Goal: Use online tool/utility: Utilize a website feature to perform a specific function

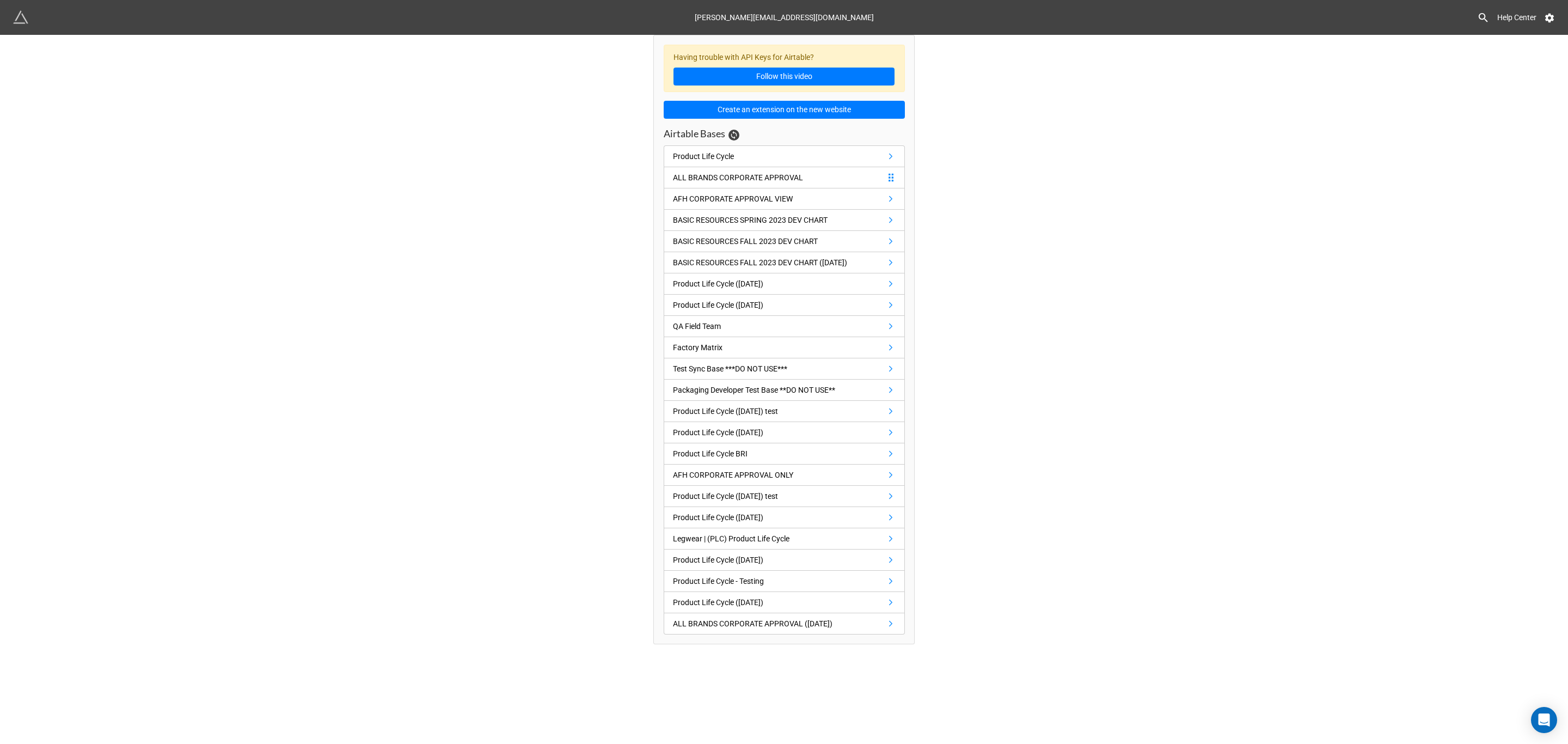
click at [710, 185] on link "ALL BRANDS CORPORATE APPROVAL" at bounding box center [784, 178] width 241 height 21
click at [709, 160] on div "Product Life Cycle" at bounding box center [703, 156] width 61 height 12
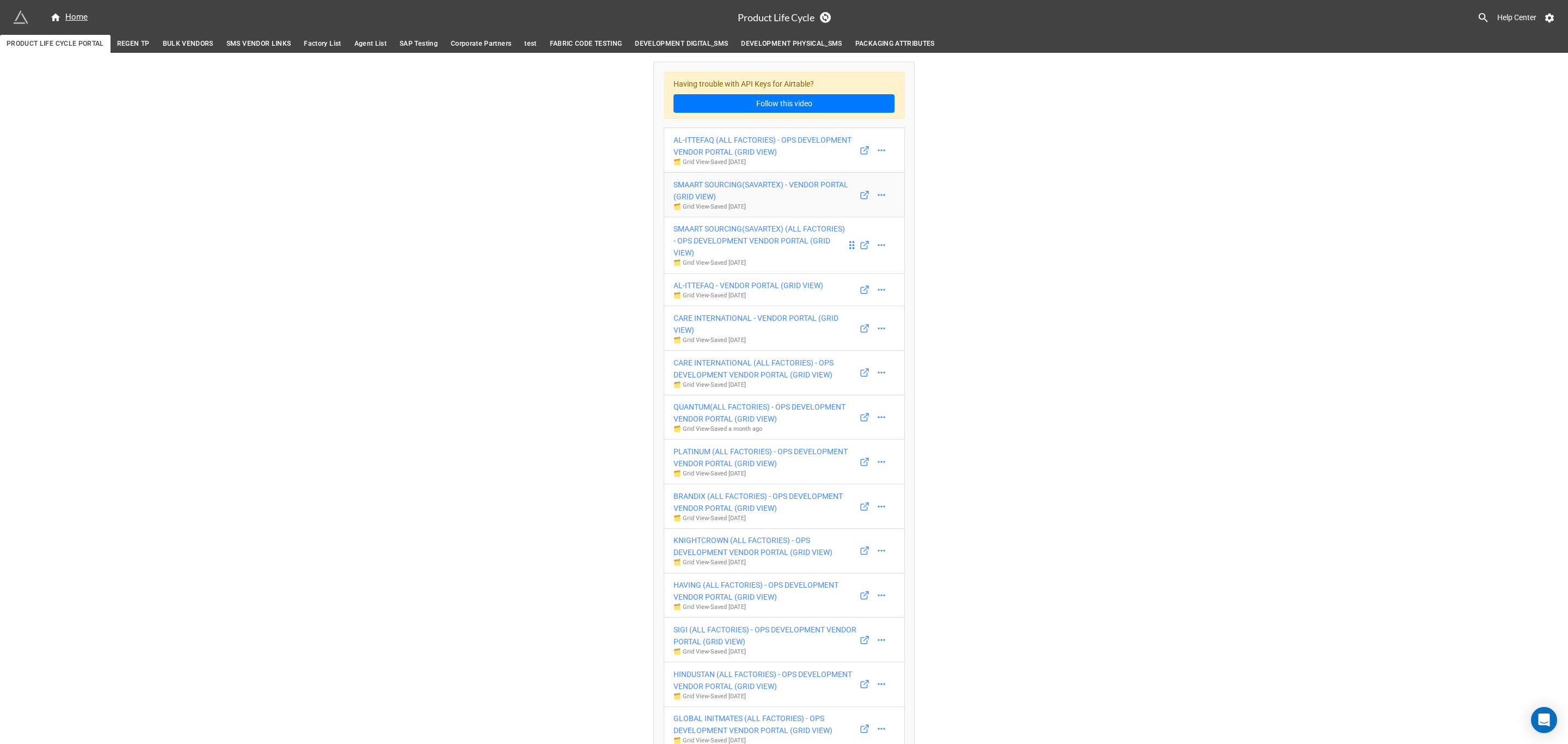
click at [716, 217] on link "SMAART SOURCING(SAVARTEX) - VENDOR PORTAL (GRID VIEW) 🗂️ Grid View - Saved 8 da…" at bounding box center [784, 195] width 241 height 45
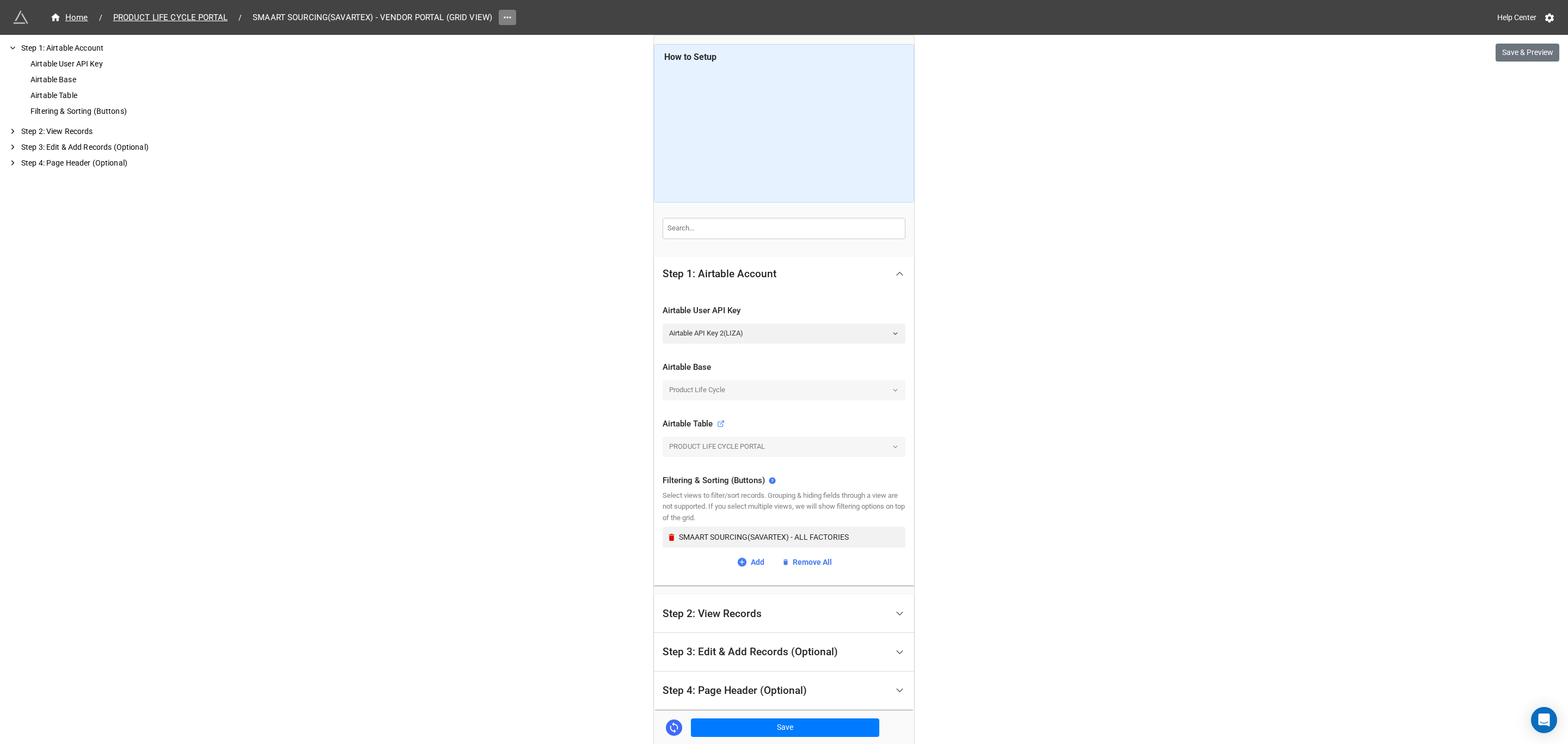
click at [511, 19] on icon at bounding box center [507, 17] width 11 height 11
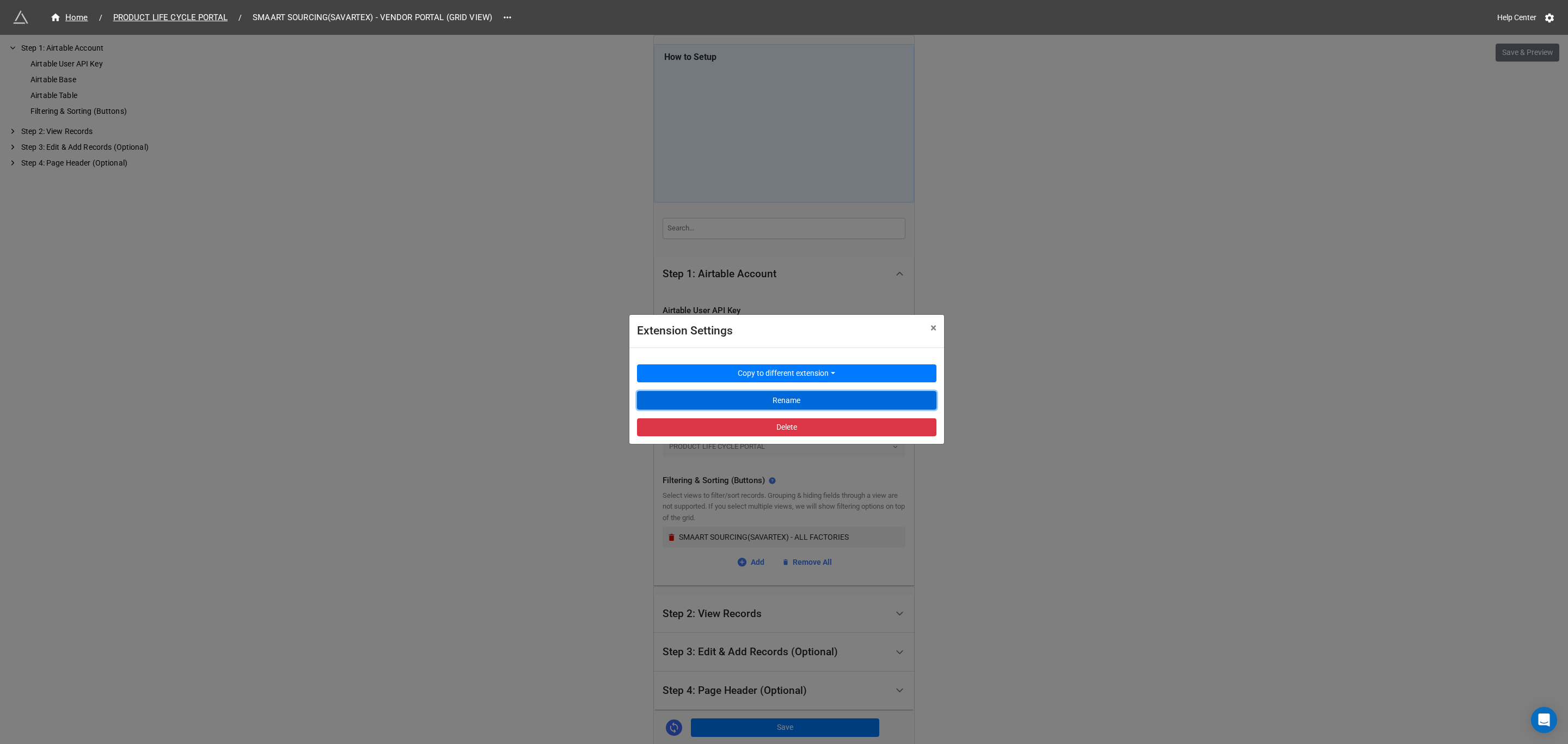
click at [787, 404] on button "Rename" at bounding box center [787, 401] width 299 height 19
click at [934, 326] on span "×" at bounding box center [933, 328] width 6 height 13
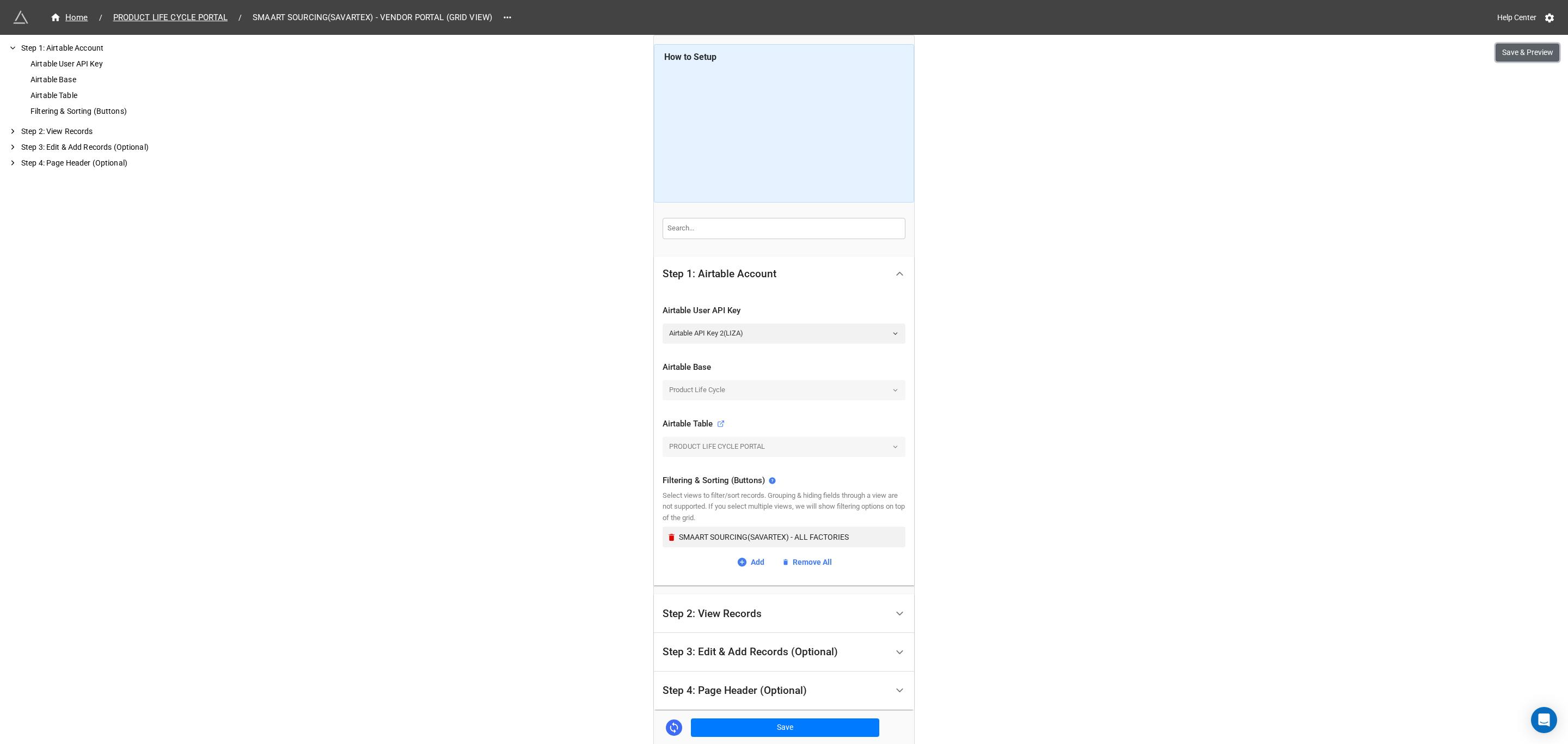
click at [1535, 46] on button "Save & Preview" at bounding box center [1527, 53] width 64 height 19
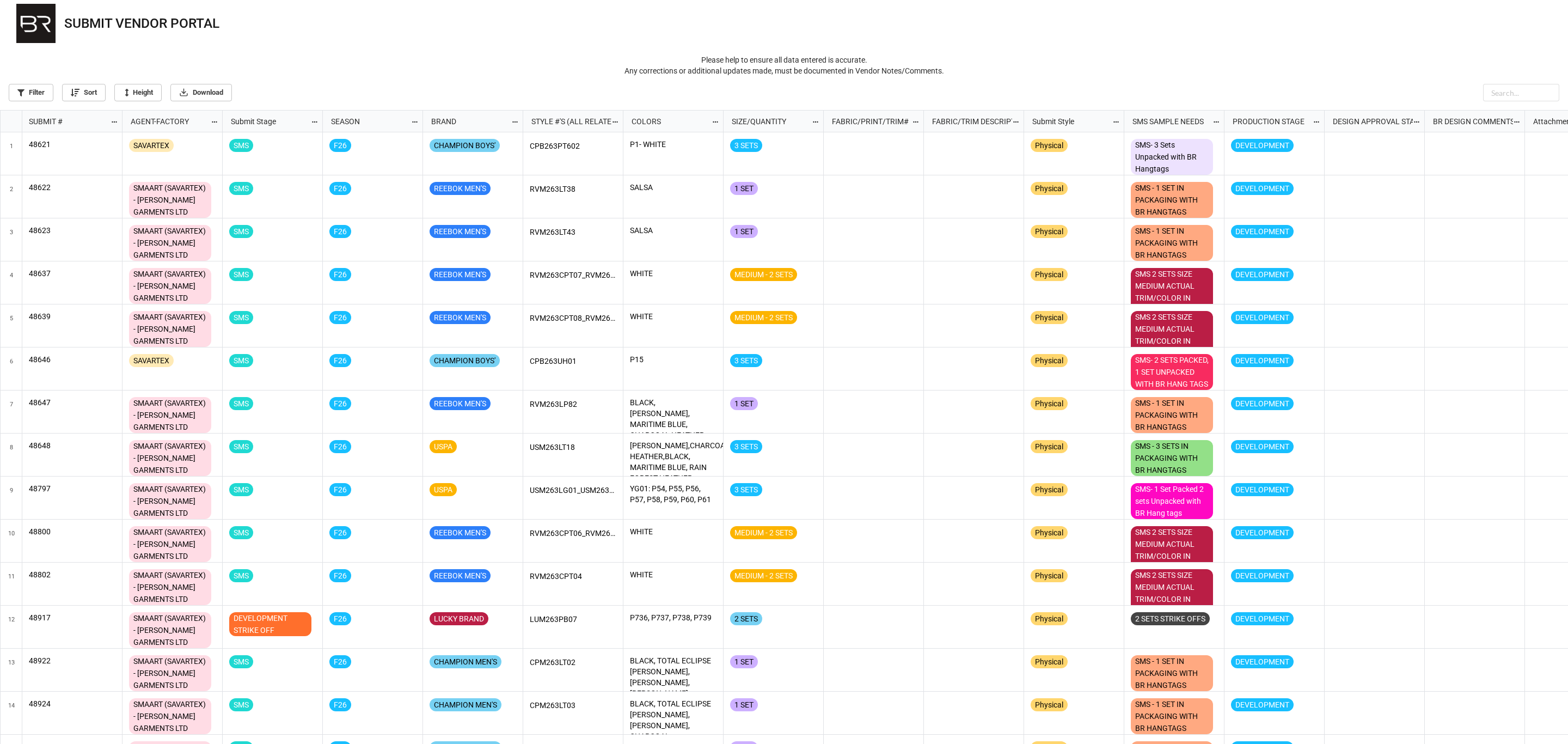
scroll to position [628, 1561]
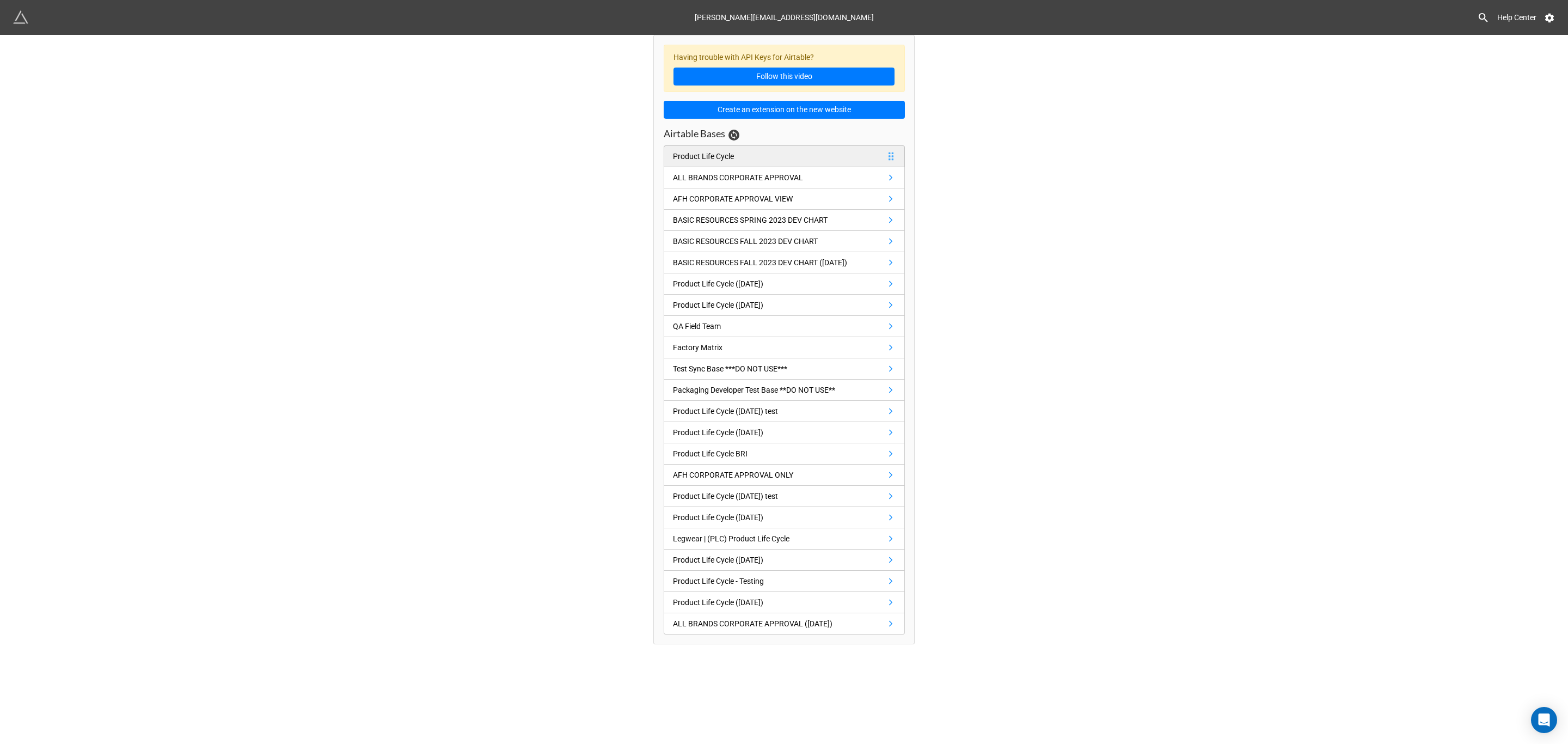
click at [712, 162] on div "Product Life Cycle" at bounding box center [703, 156] width 61 height 12
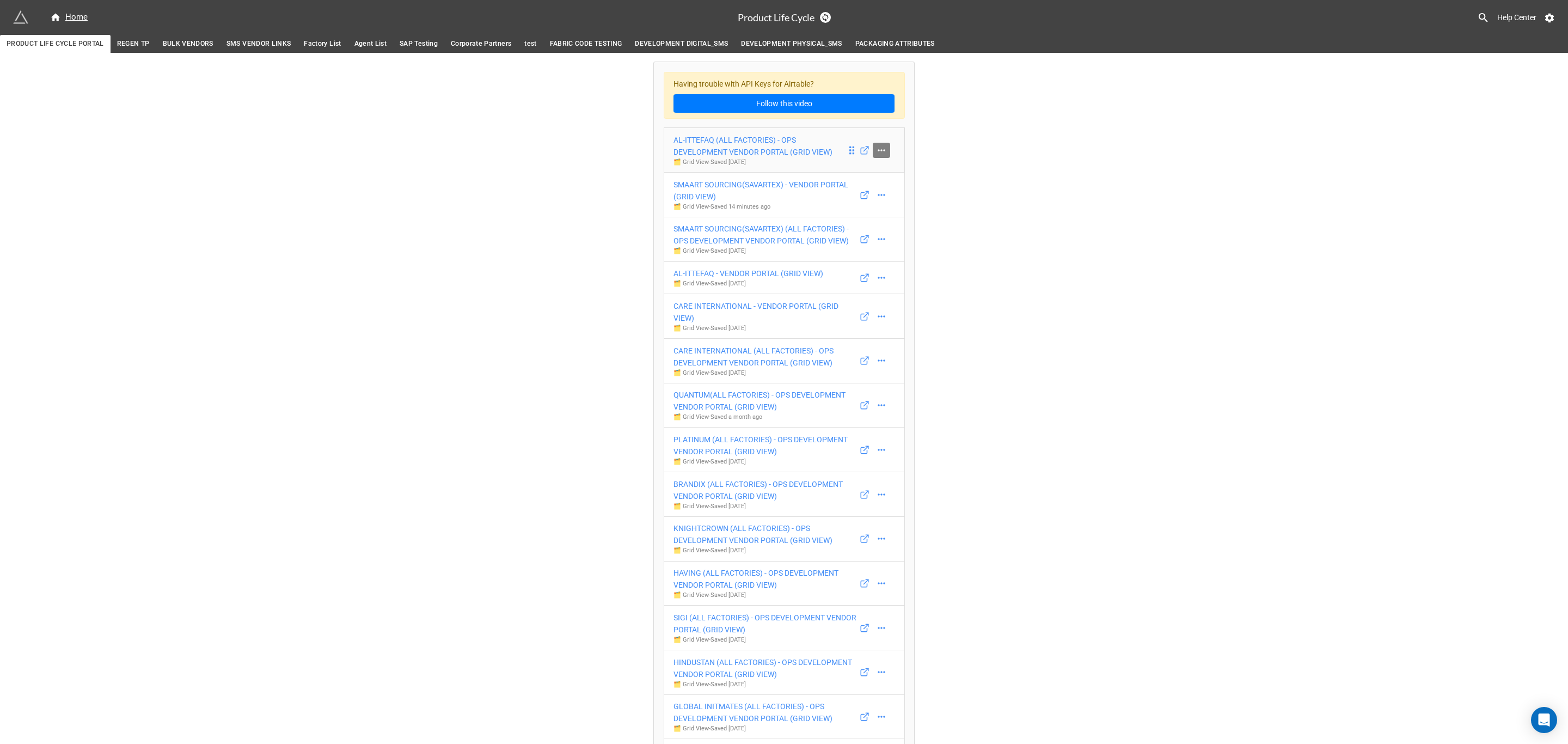
click at [886, 152] on link at bounding box center [881, 150] width 18 height 15
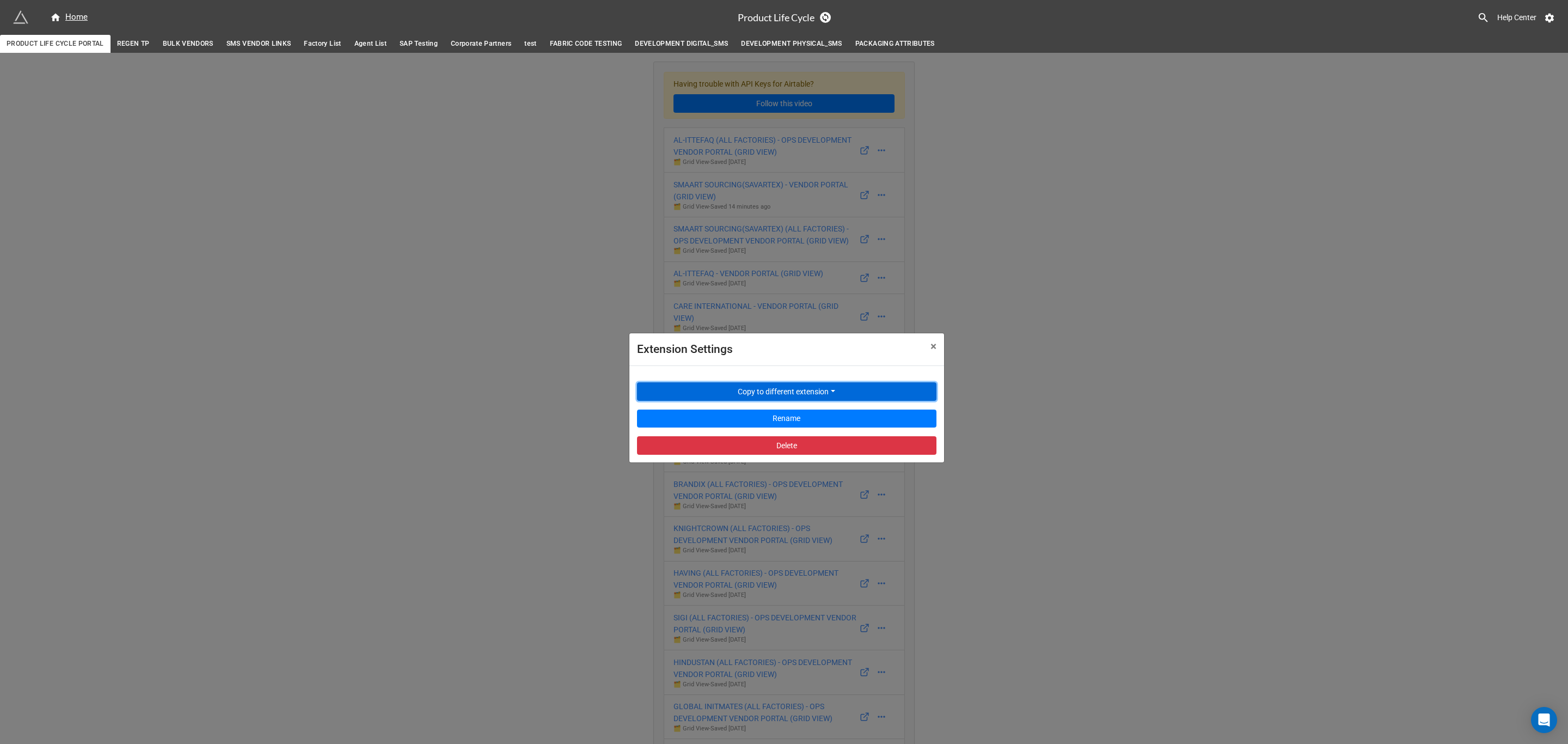
click at [807, 394] on button "Copy to different extension" at bounding box center [787, 392] width 299 height 19
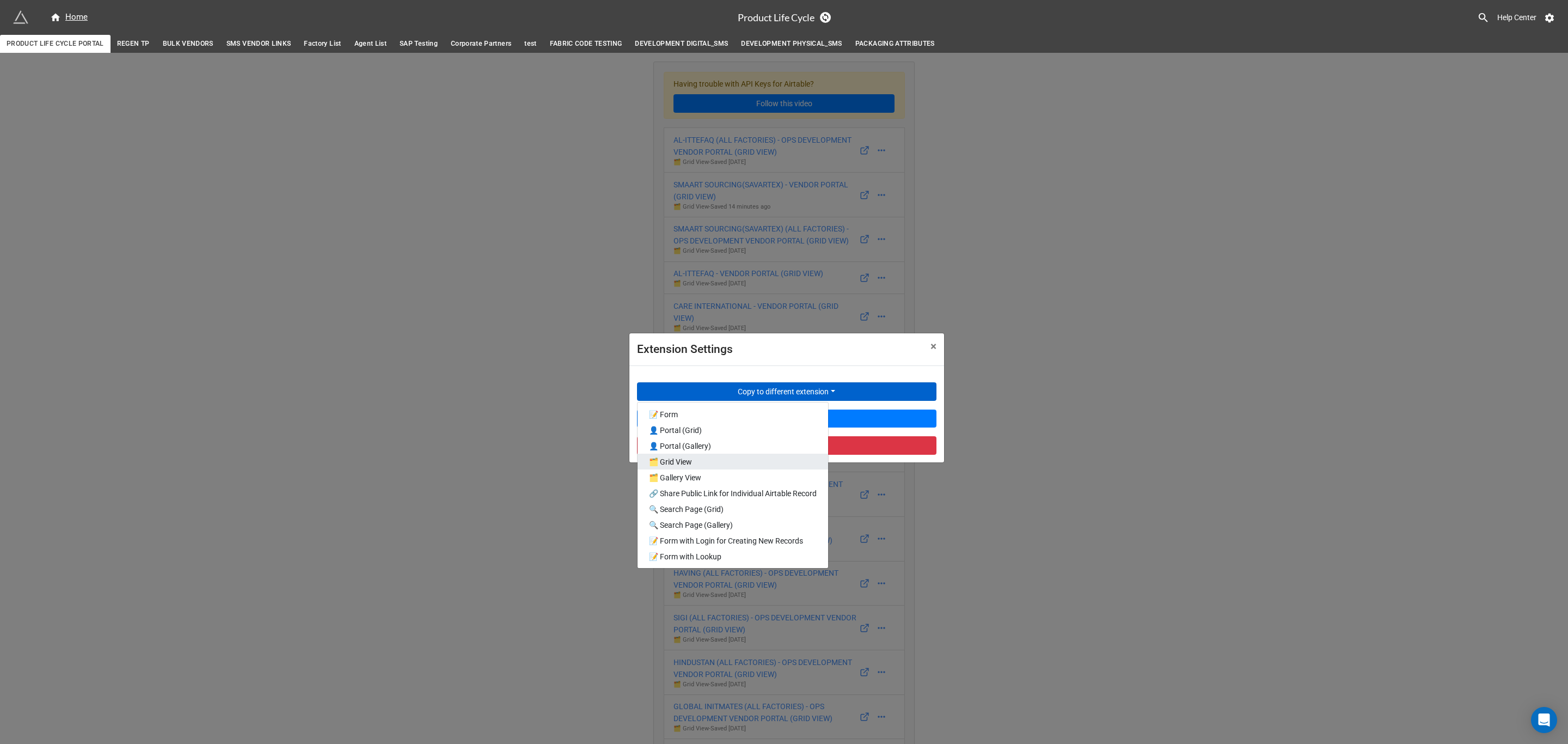
click at [754, 463] on link "🗂️ Grid View" at bounding box center [733, 461] width 190 height 16
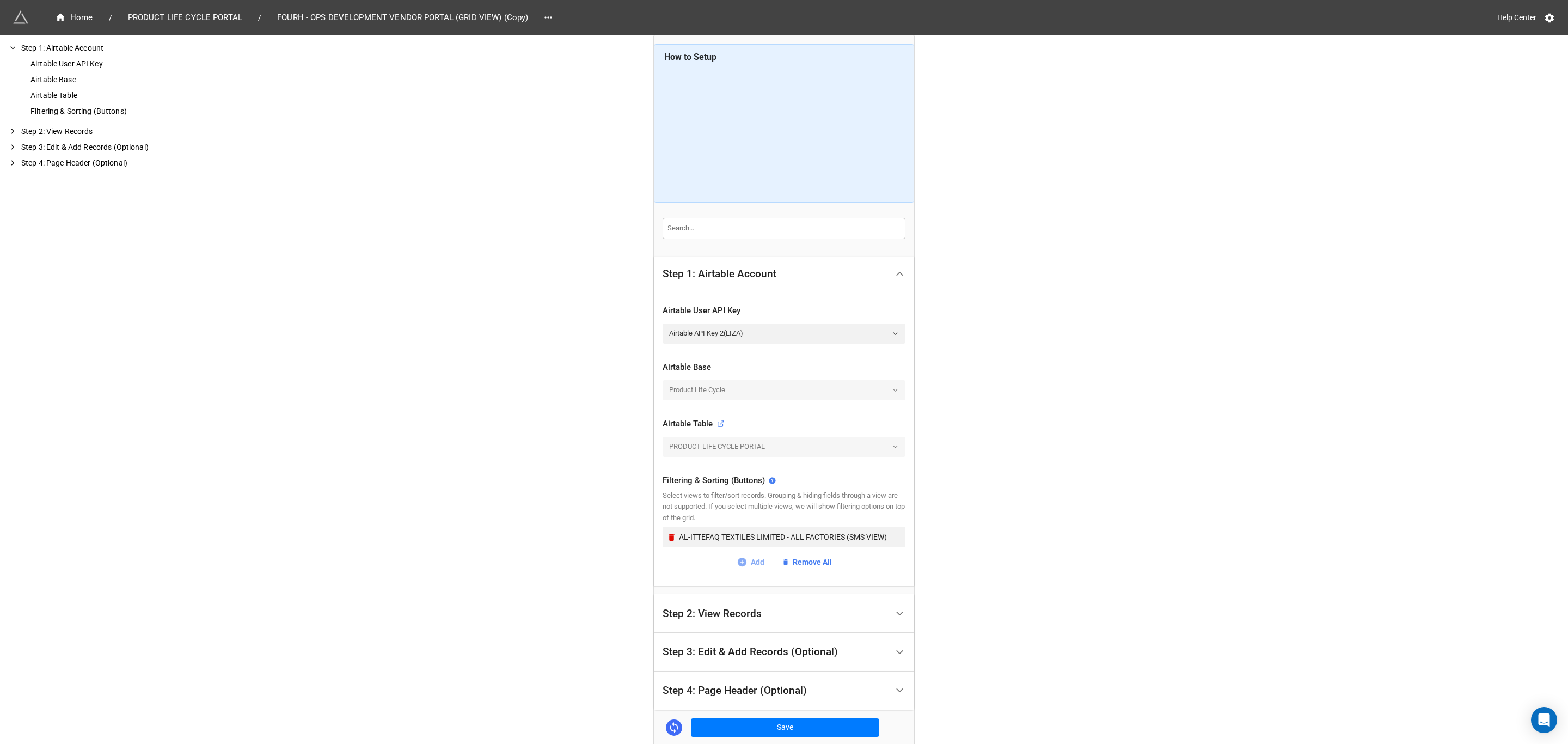
click at [754, 562] on link "Add" at bounding box center [750, 562] width 28 height 12
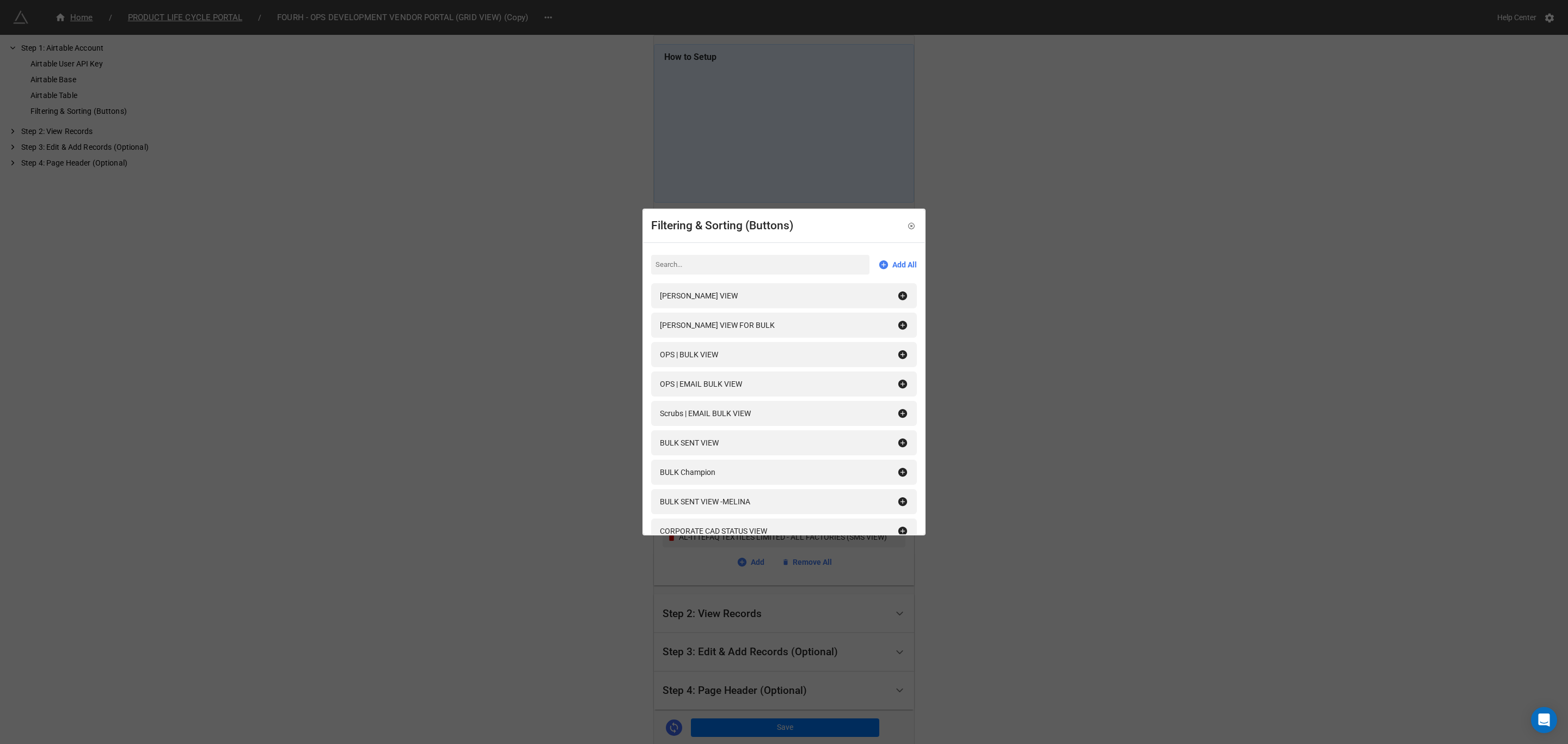
click at [733, 265] on input at bounding box center [760, 265] width 218 height 19
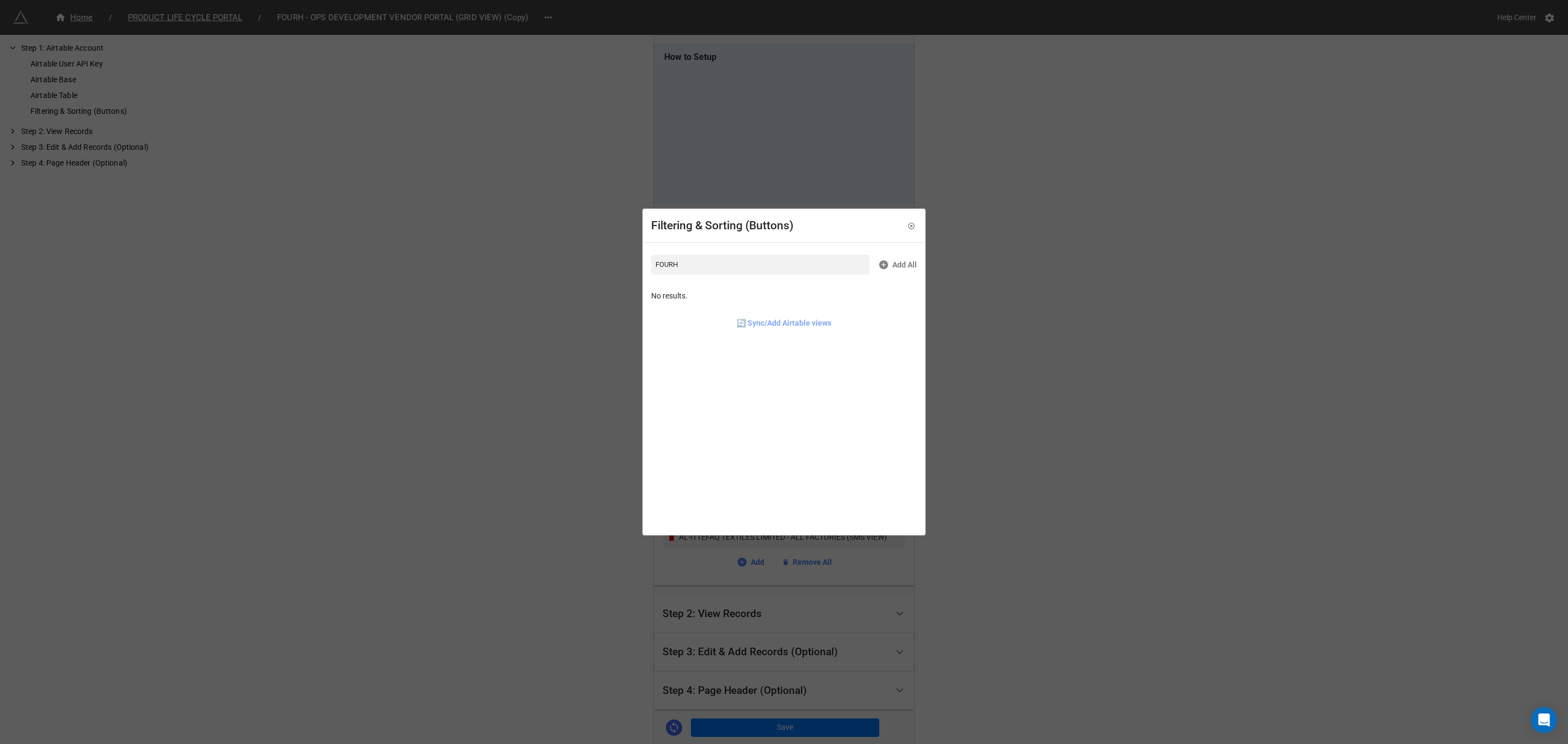
type input "FOURH"
click at [797, 320] on link "🔄 Sync/Add Airtable views" at bounding box center [784, 323] width 95 height 12
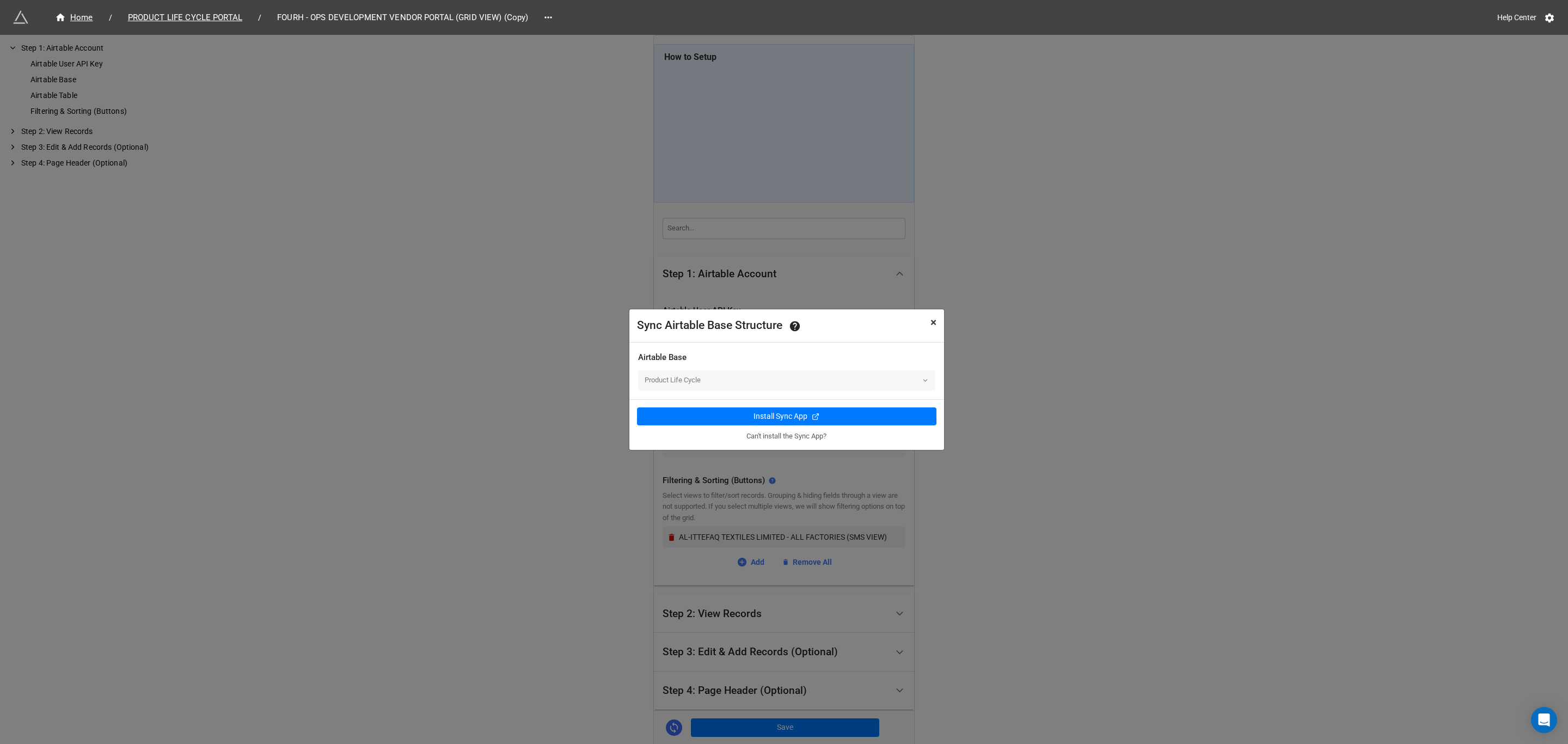
click at [934, 313] on button "× Close" at bounding box center [933, 323] width 21 height 27
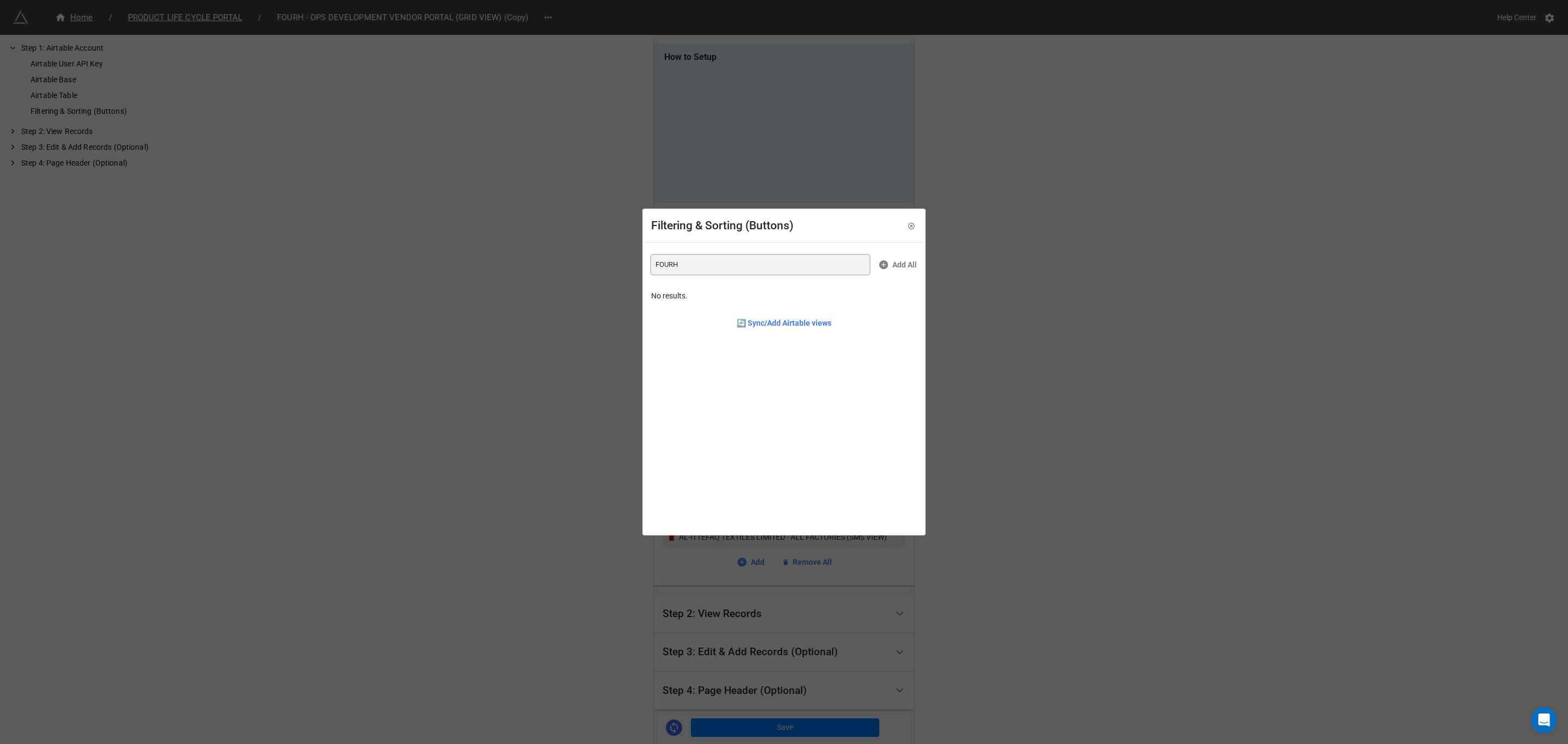
click at [776, 264] on input "FOURH" at bounding box center [760, 265] width 218 height 19
click at [908, 226] on icon at bounding box center [911, 226] width 8 height 8
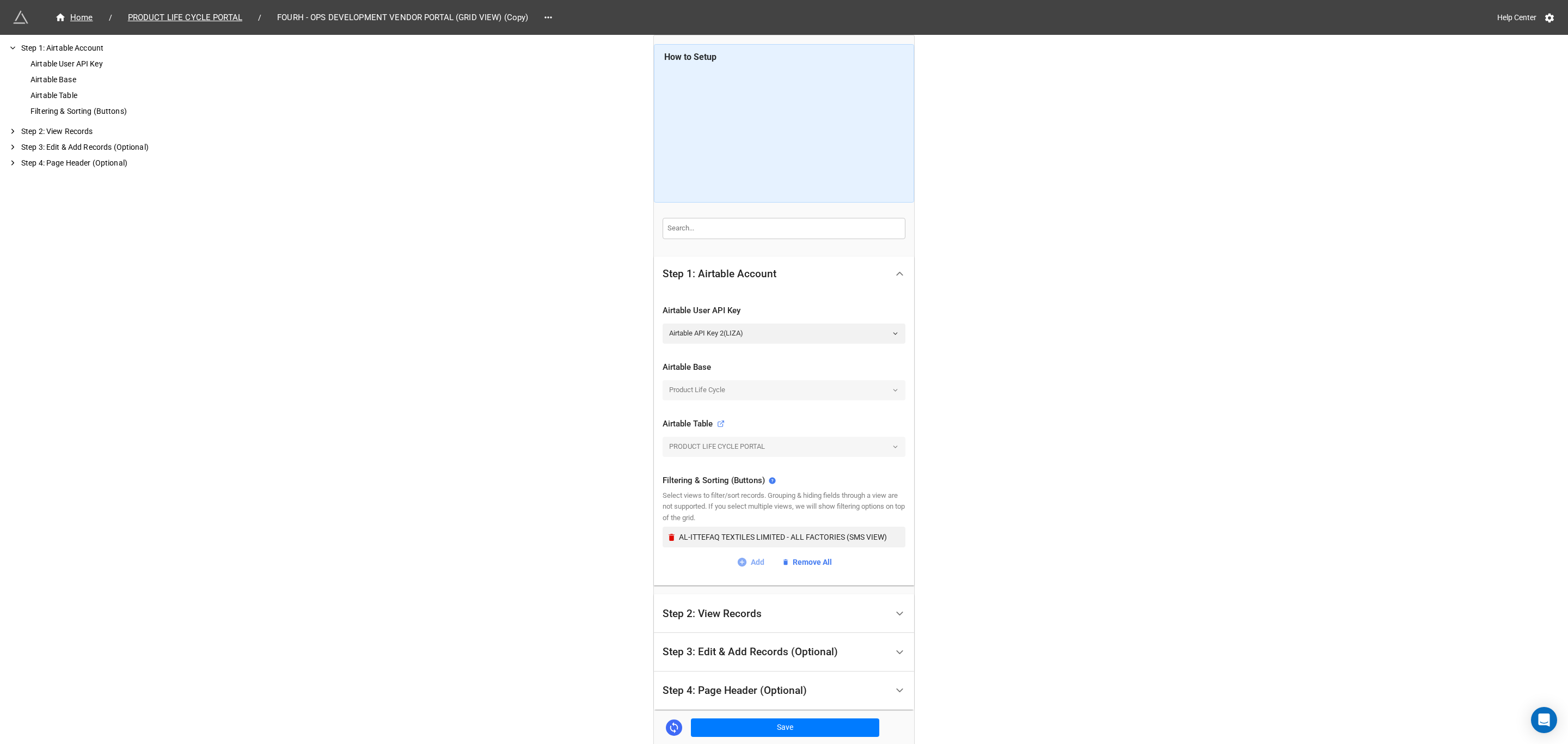
click at [754, 559] on link "Add" at bounding box center [750, 562] width 28 height 12
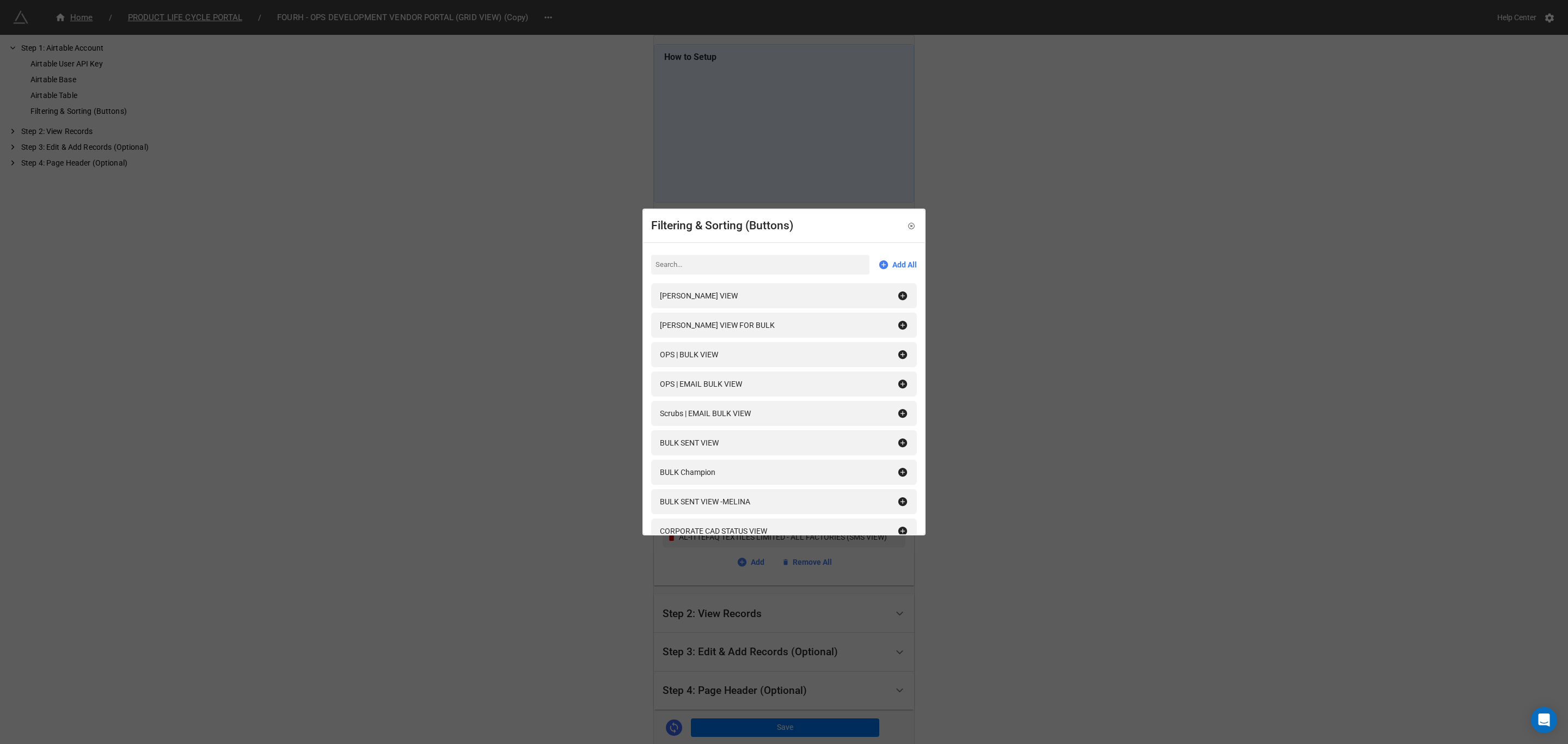
click at [754, 266] on input at bounding box center [760, 265] width 218 height 19
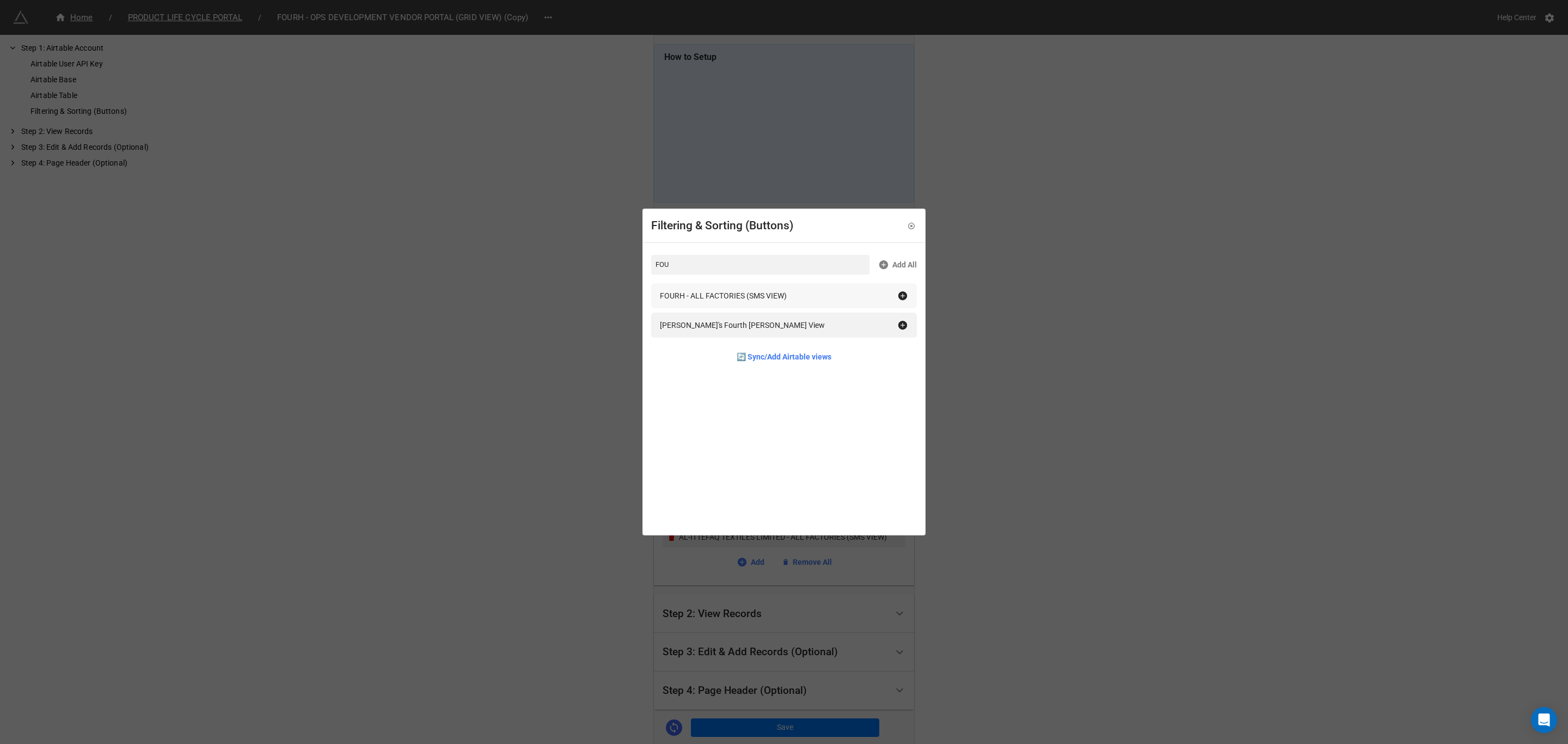
type input "FOU"
click at [891, 293] on div "FOURH - ALL FACTORIES (SMS VIEW)" at bounding box center [778, 295] width 237 height 12
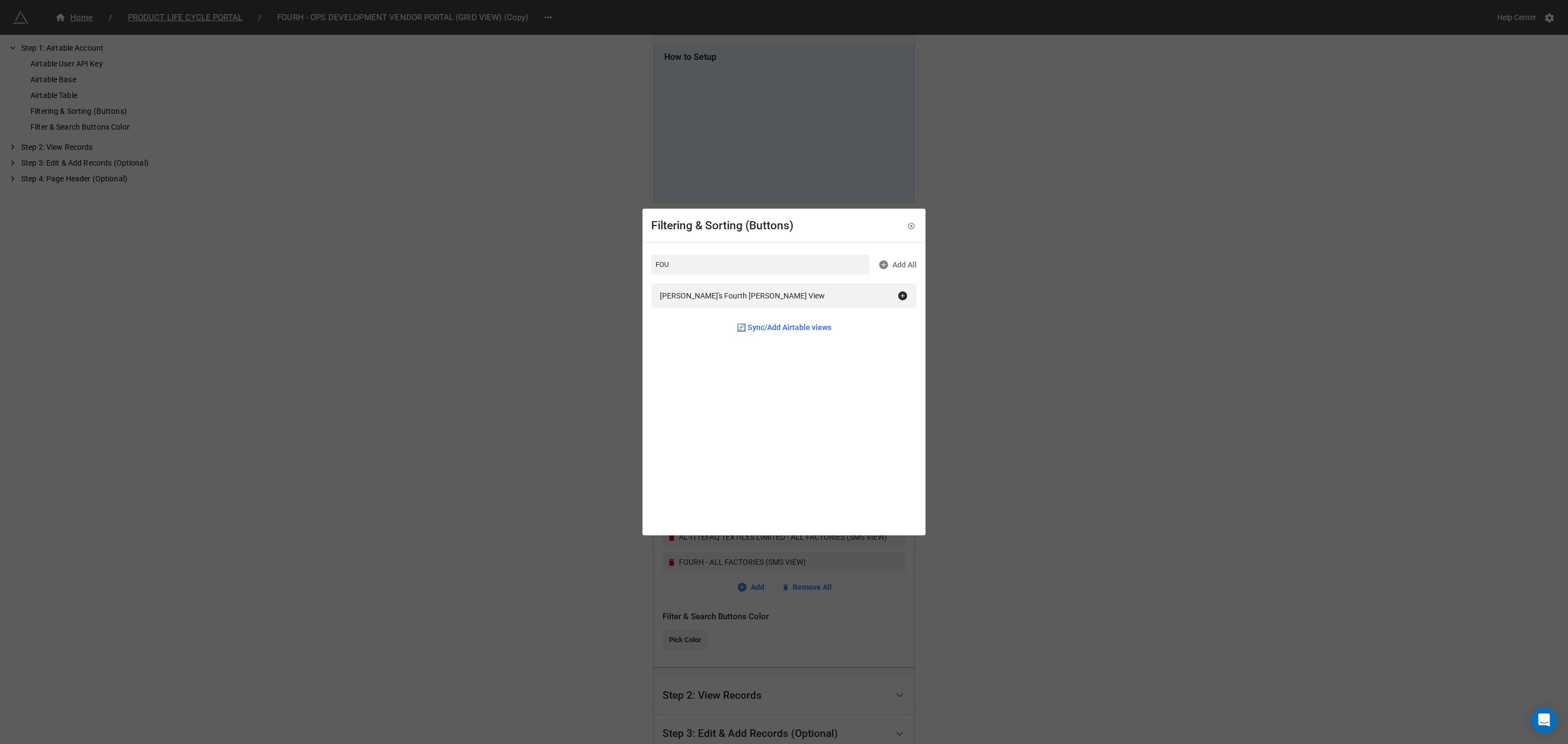
click at [1000, 594] on div "Filtering & Sorting (Buttons) FOU Add All Korryn's Fourth Putz View 🔄 Sync/Add …" at bounding box center [784, 372] width 1568 height 744
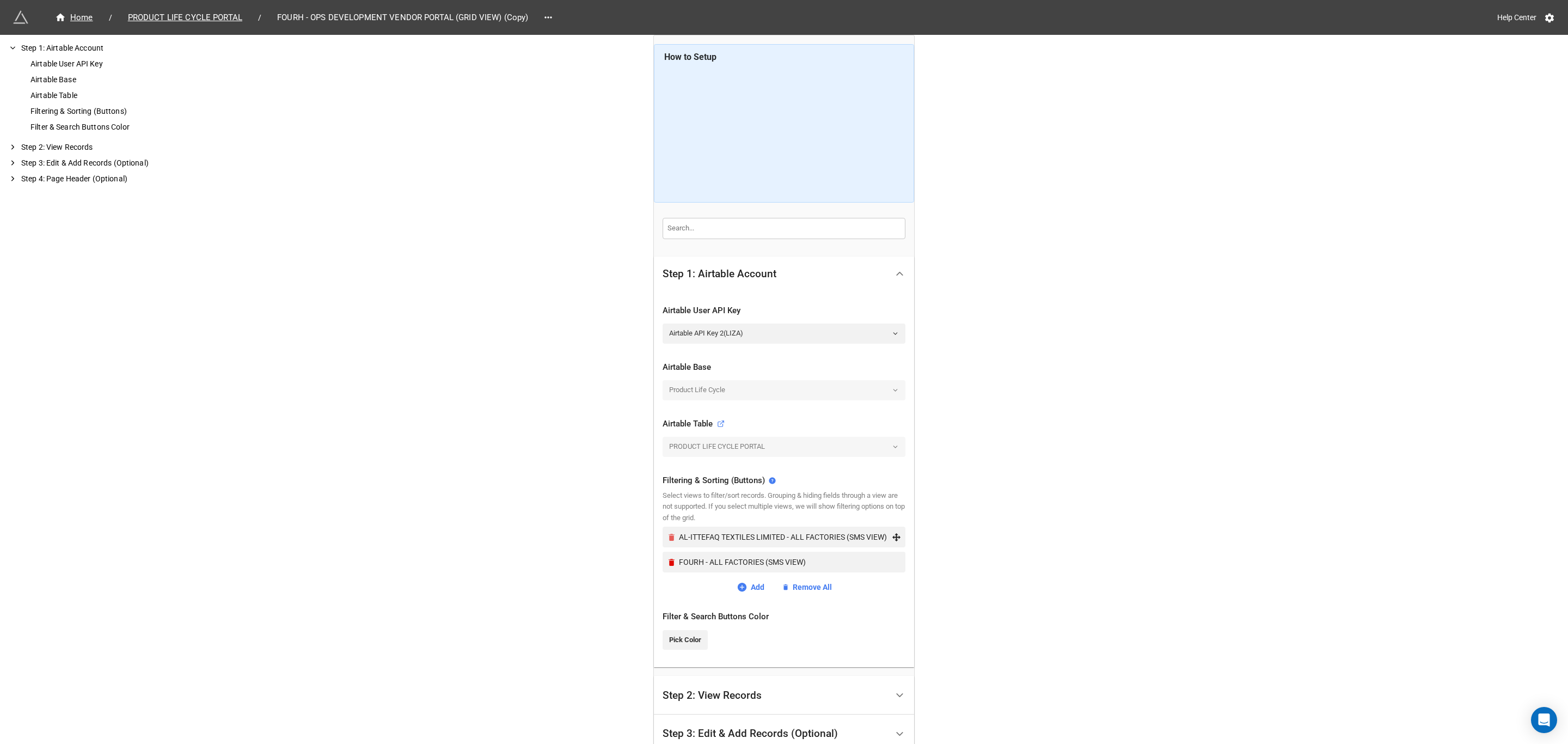
click at [667, 536] on icon "Remove" at bounding box center [671, 537] width 9 height 9
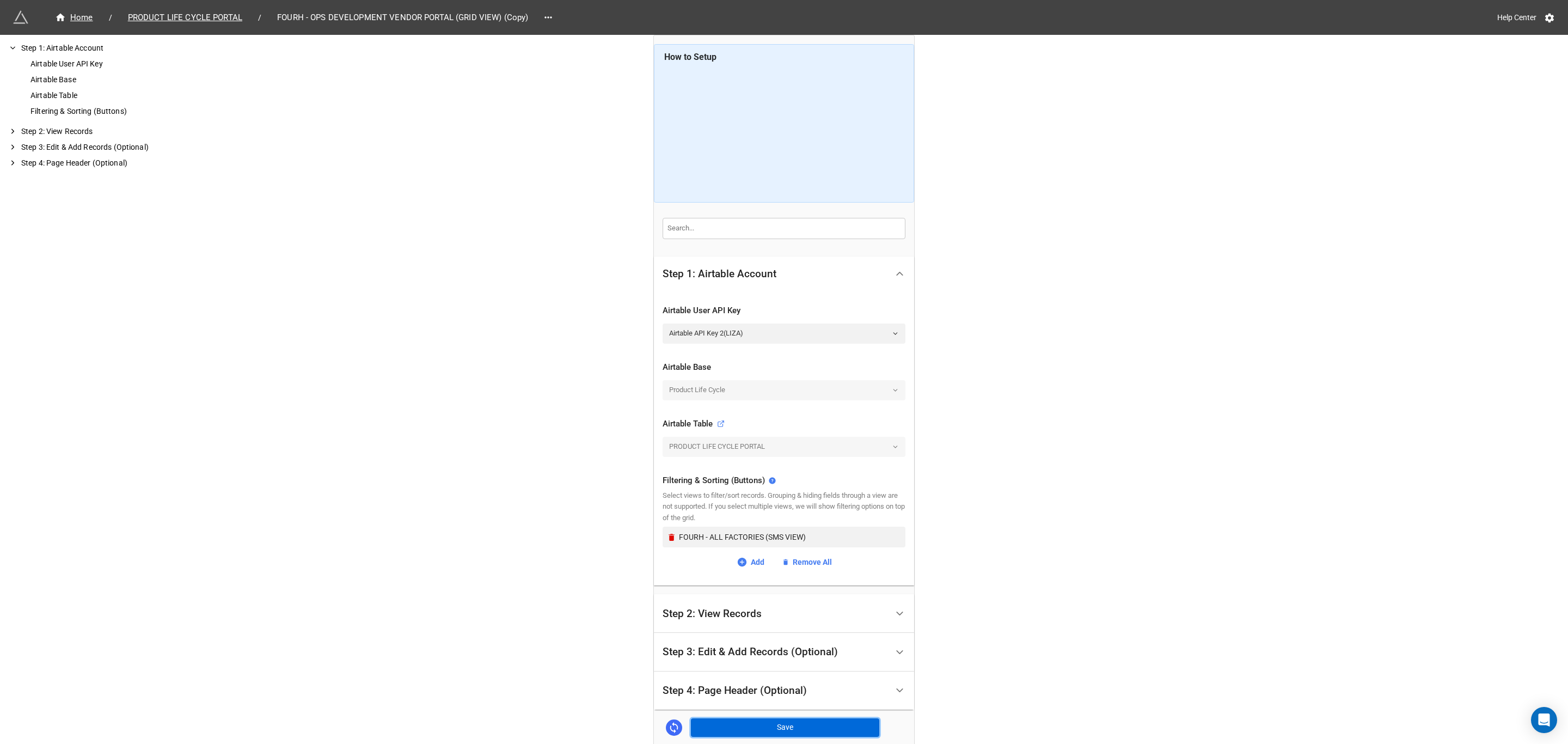
click at [769, 725] on button "Save" at bounding box center [785, 728] width 189 height 19
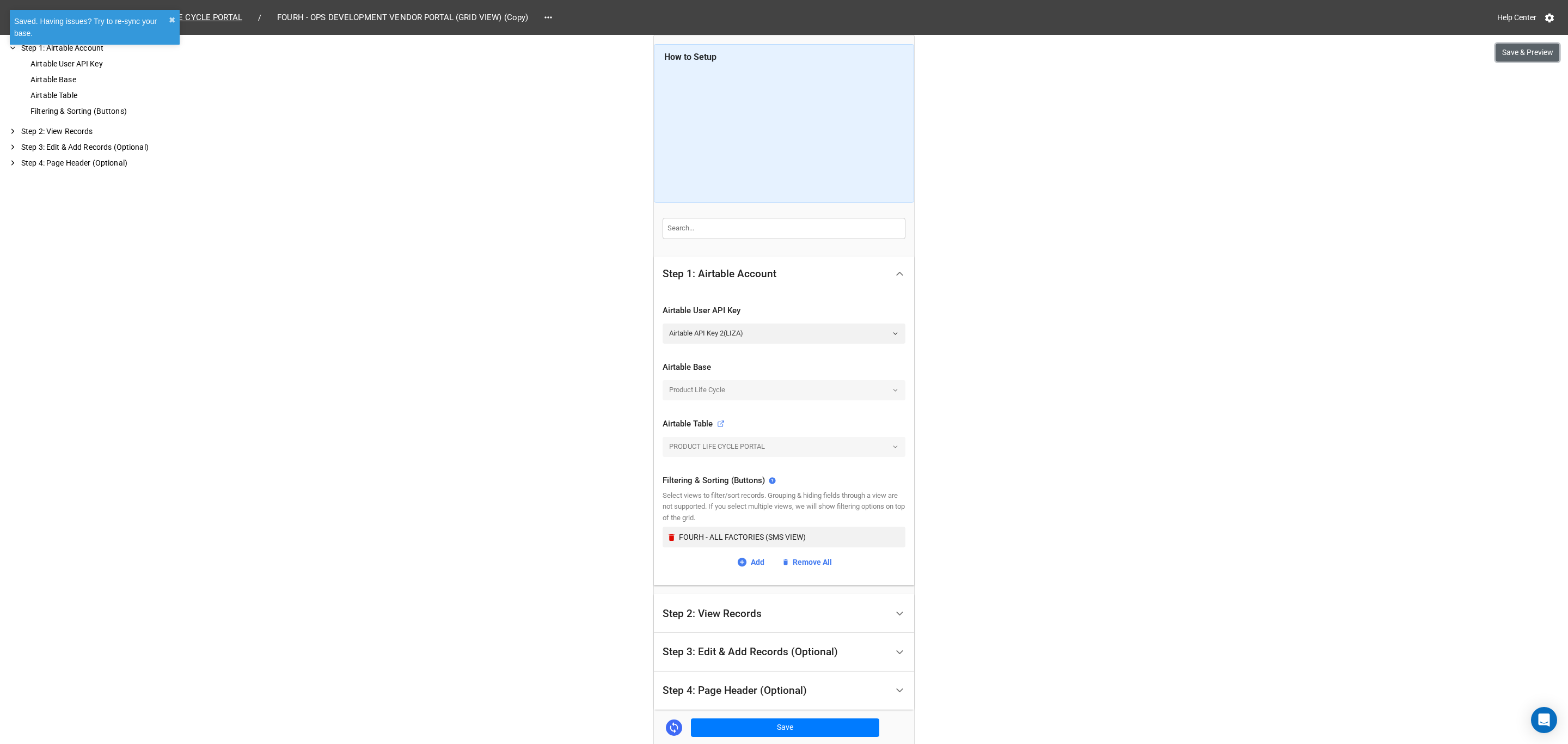
click at [1518, 54] on button "Save & Preview" at bounding box center [1527, 53] width 64 height 19
click at [544, 16] on icon at bounding box center [548, 17] width 11 height 11
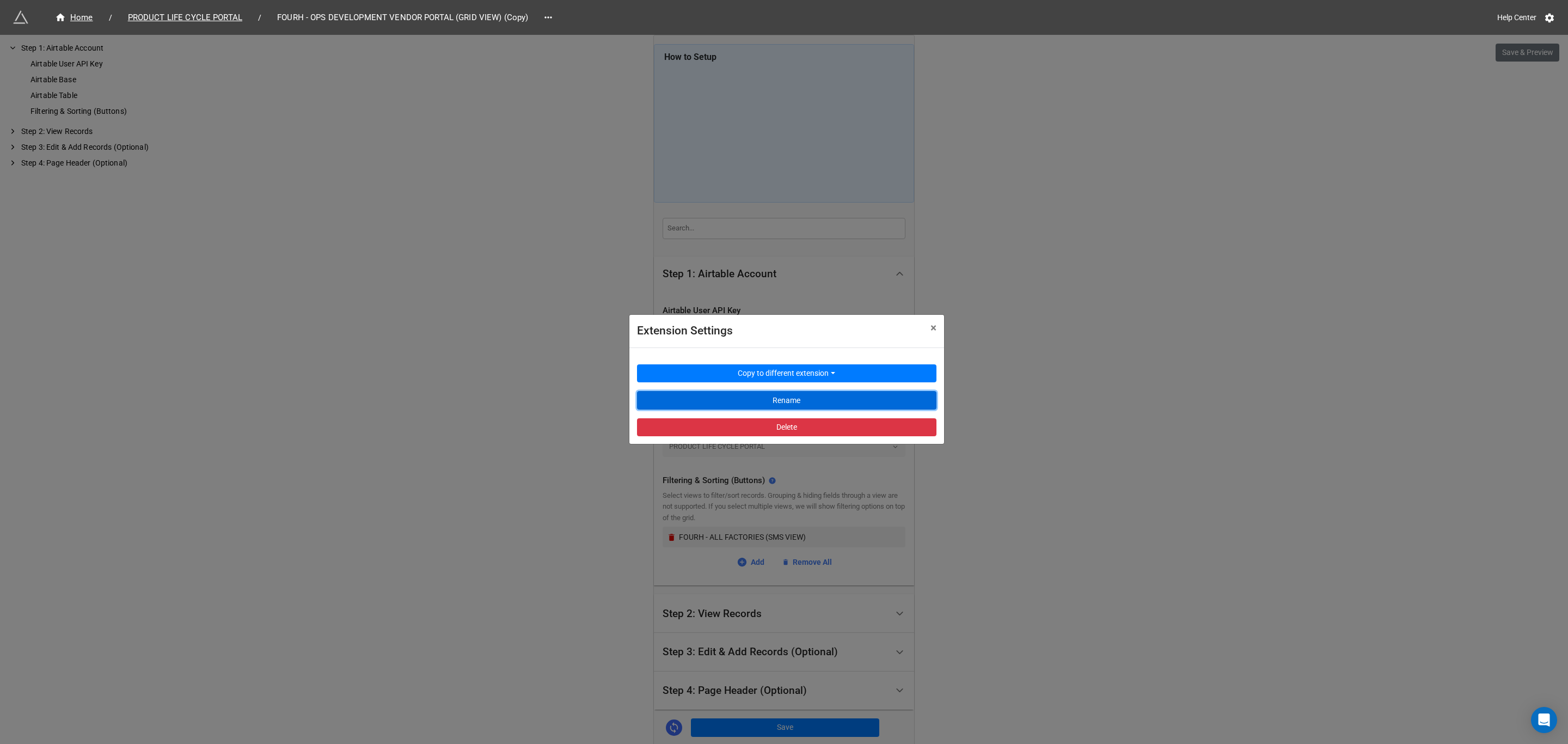
click at [804, 401] on button "Rename" at bounding box center [787, 401] width 299 height 19
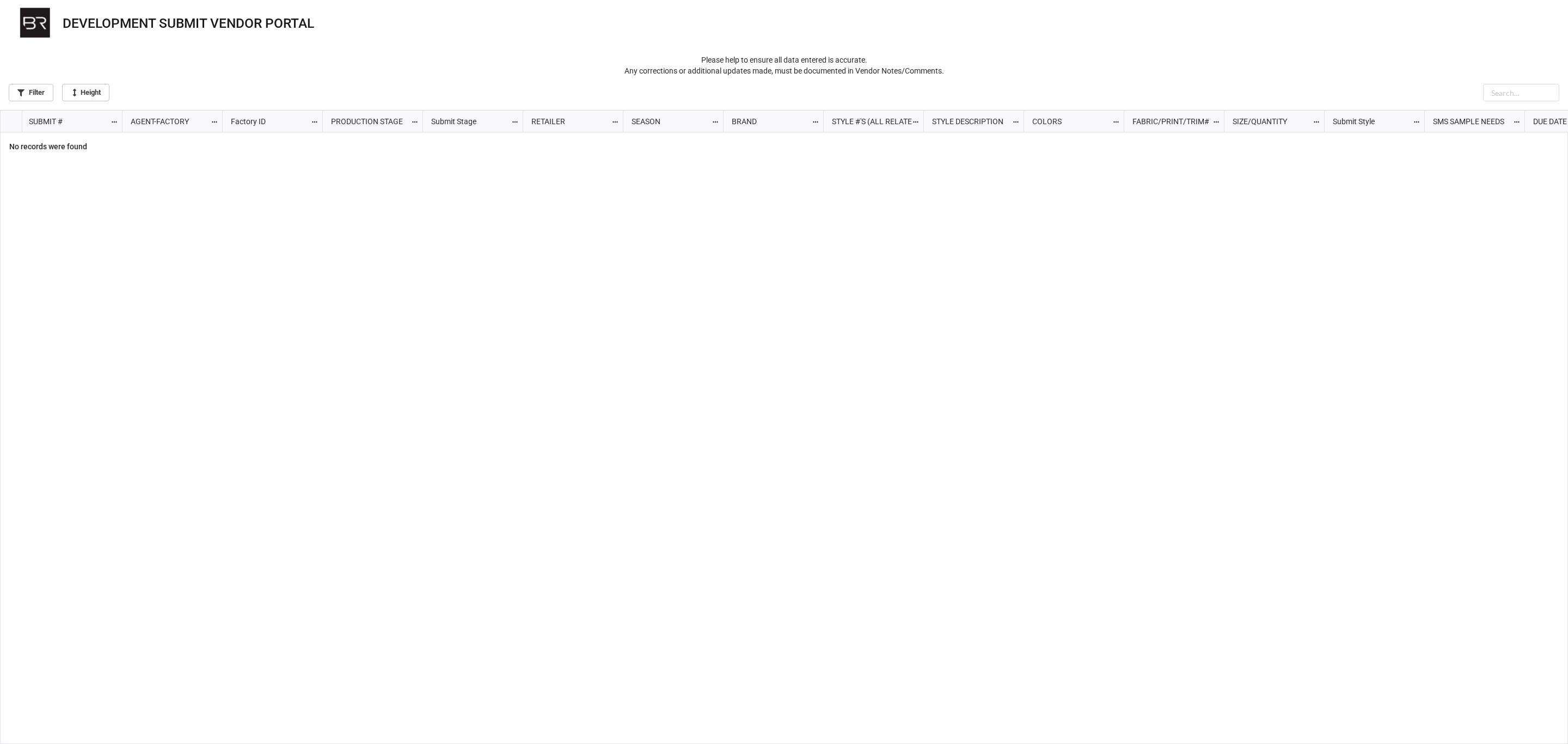
scroll to position [628, 1561]
